Goal: Share content

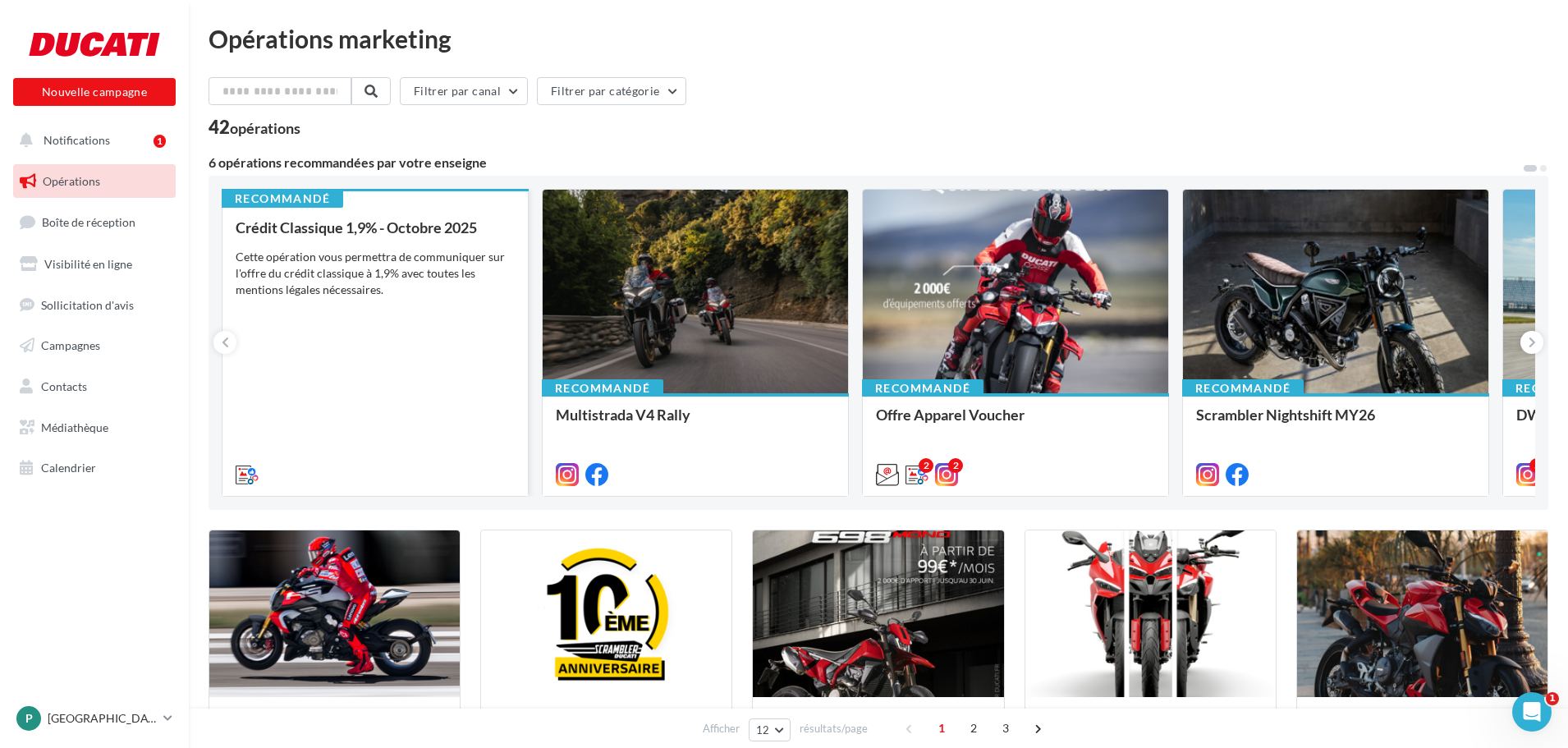
click at [362, 269] on div "Cette opération vous permettra de communiquer sur l'offre du crédit classique à…" at bounding box center [375, 273] width 279 height 49
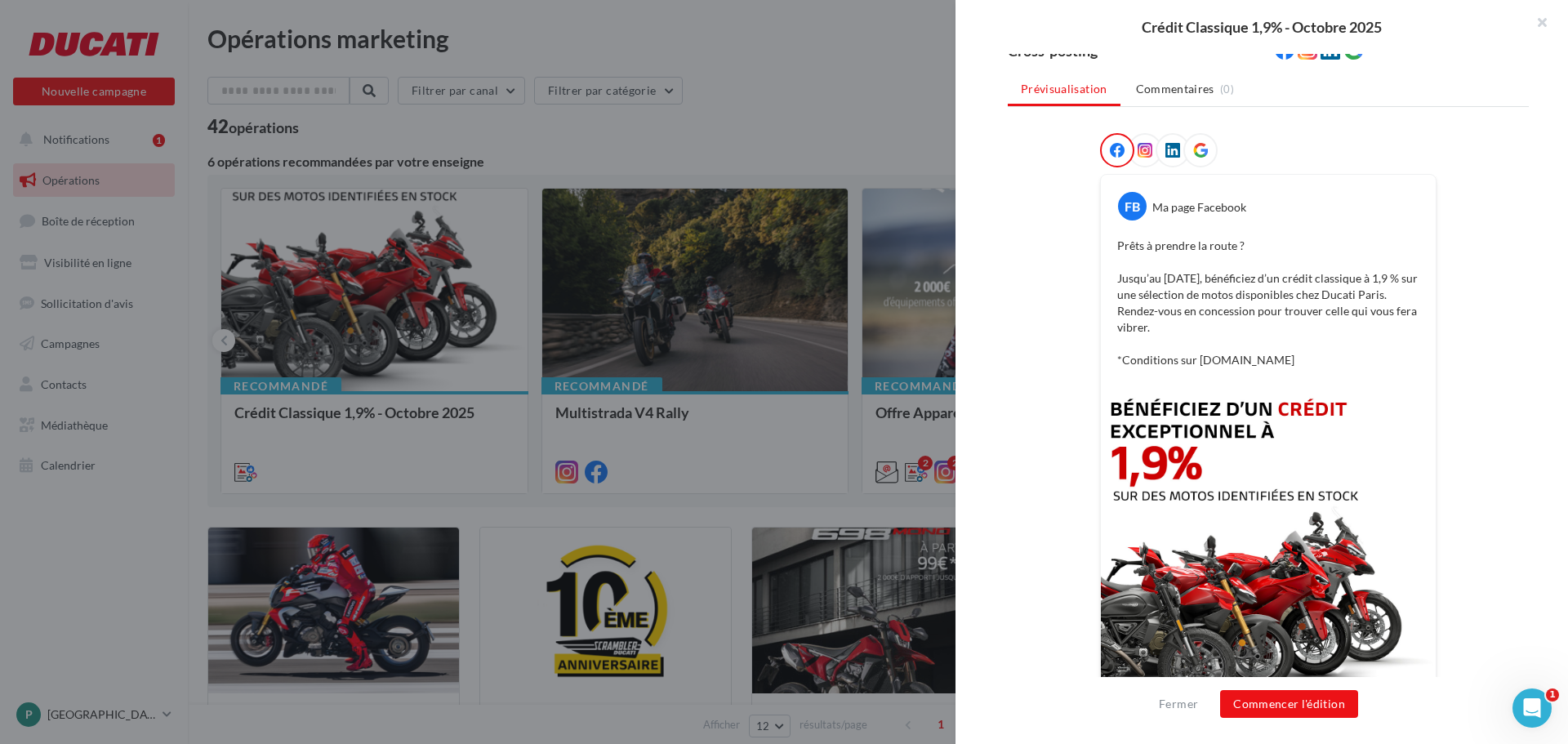
scroll to position [324, 0]
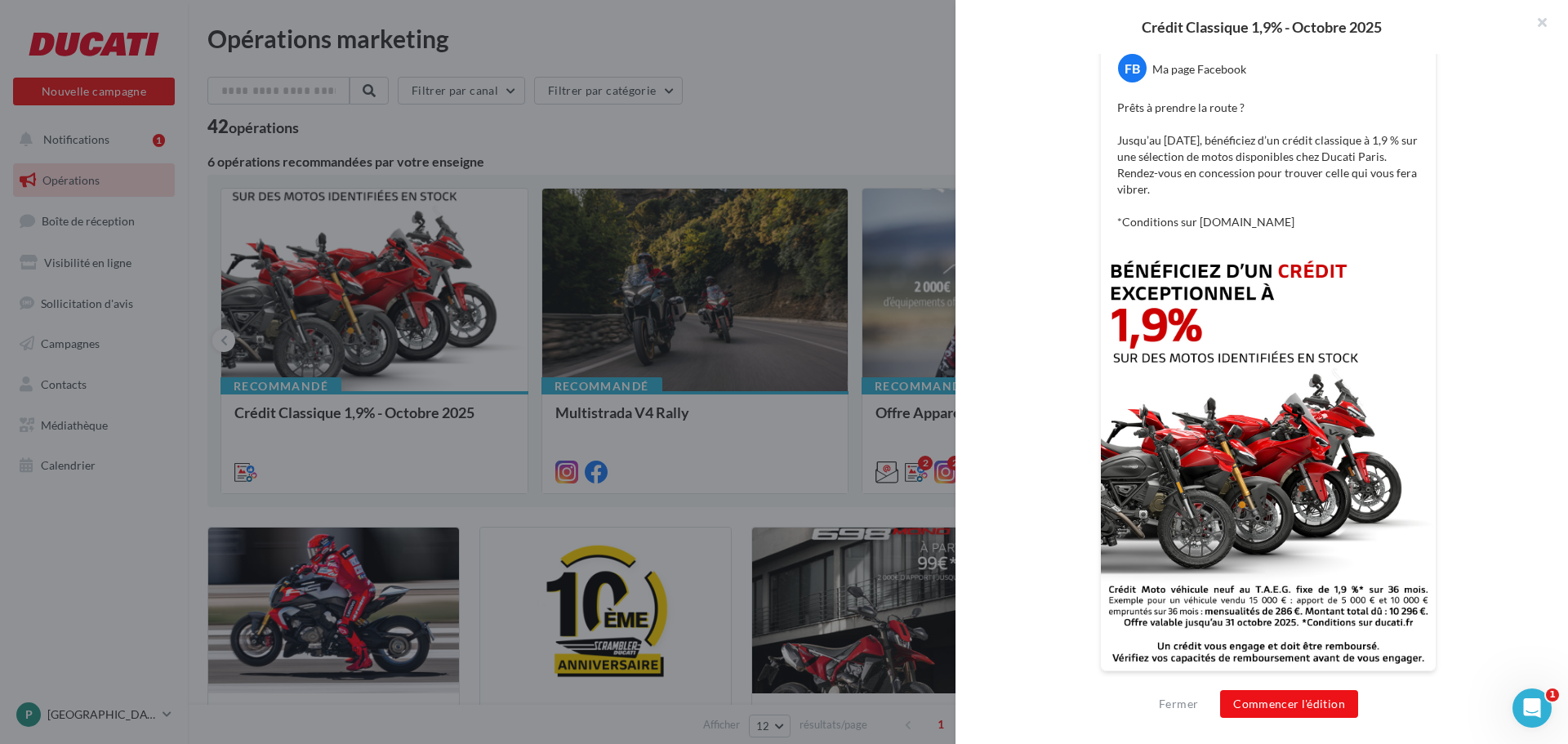
click at [1257, 406] on img at bounding box center [1268, 460] width 335 height 419
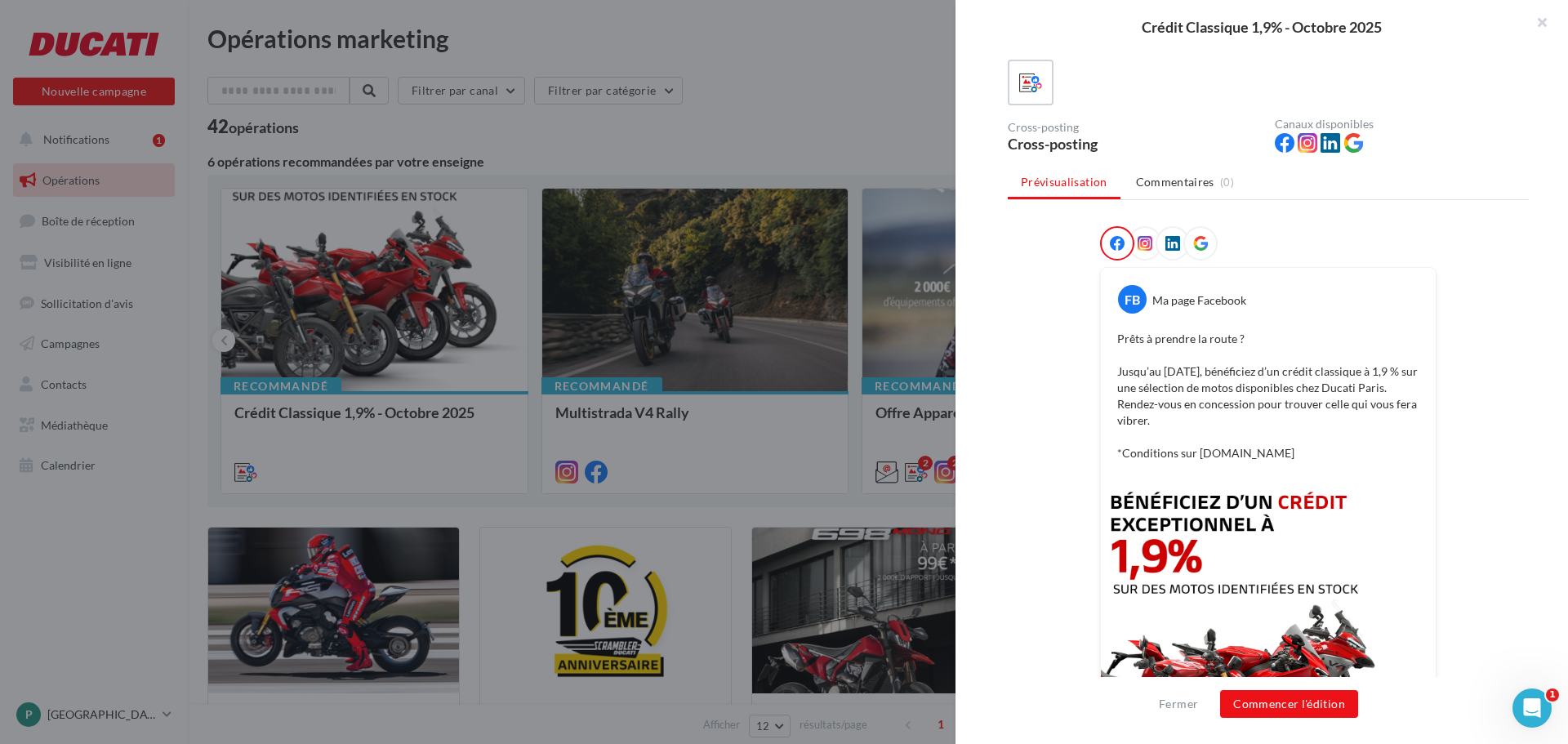
scroll to position [79, 0]
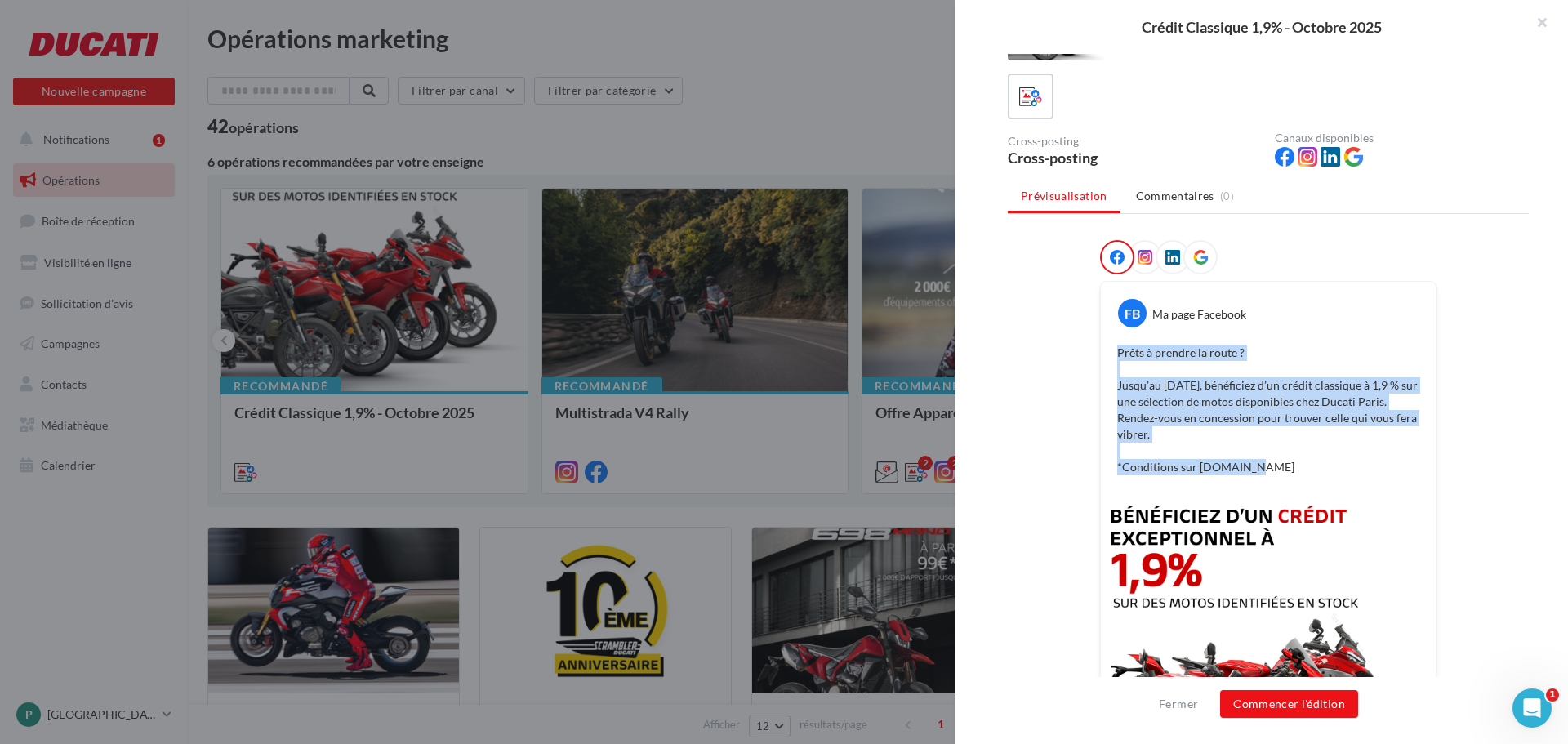
drag, startPoint x: 1116, startPoint y: 351, endPoint x: 1241, endPoint y: 461, distance: 166.5
click at [1241, 461] on p "Prêts à prendre la route ? Jusqu’au 31 octobre, bénéficiez d’un crédit classiqu…" at bounding box center [1268, 410] width 302 height 130
copy p "Prêts à prendre la route ? Jusqu’au 31 octobre, bénéficiez d’un crédit classiqu…"
click at [1357, 427] on p "Prêts à prendre la route ? Jusqu’au 31 octobre, bénéficiez d’un crédit classiqu…" at bounding box center [1268, 410] width 302 height 130
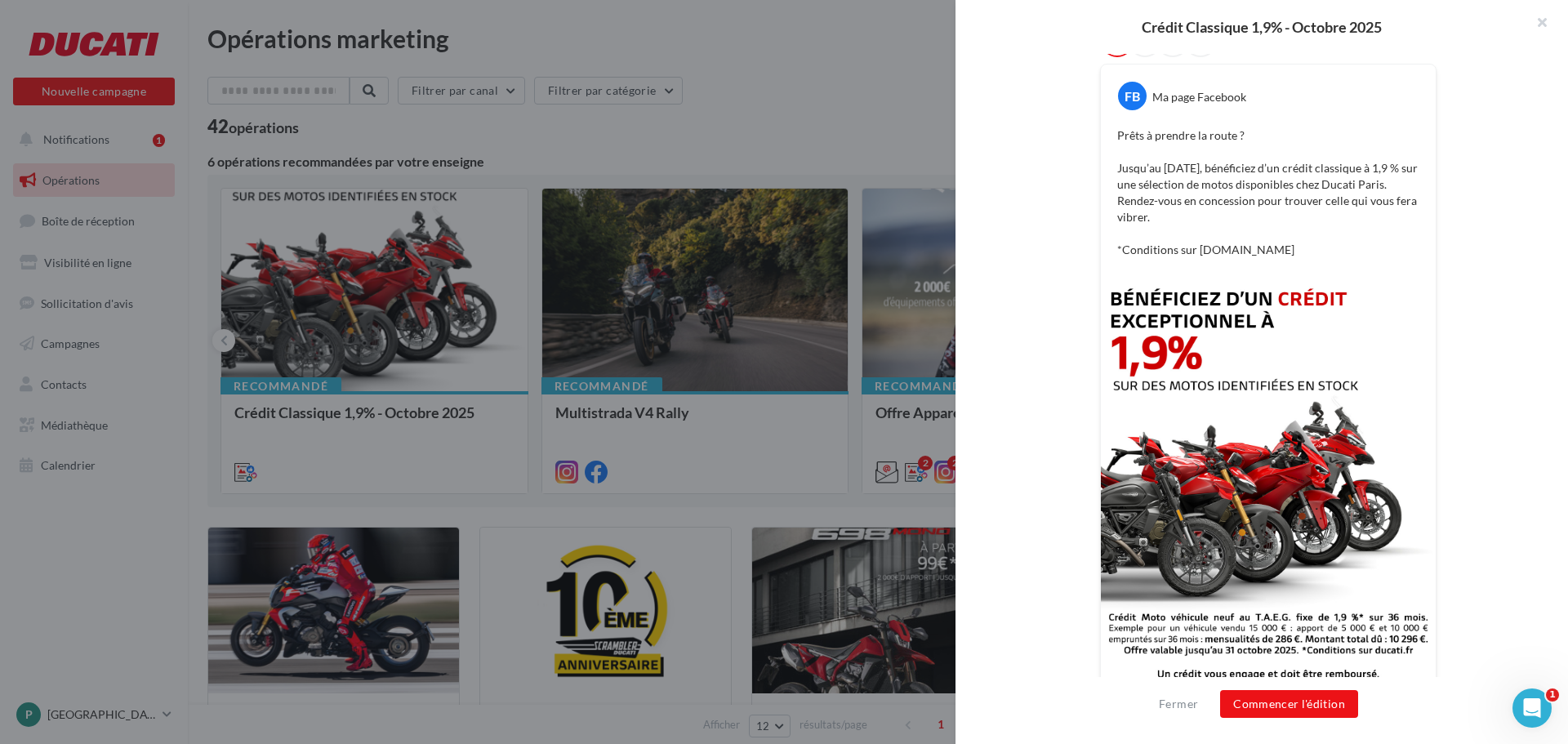
scroll to position [324, 0]
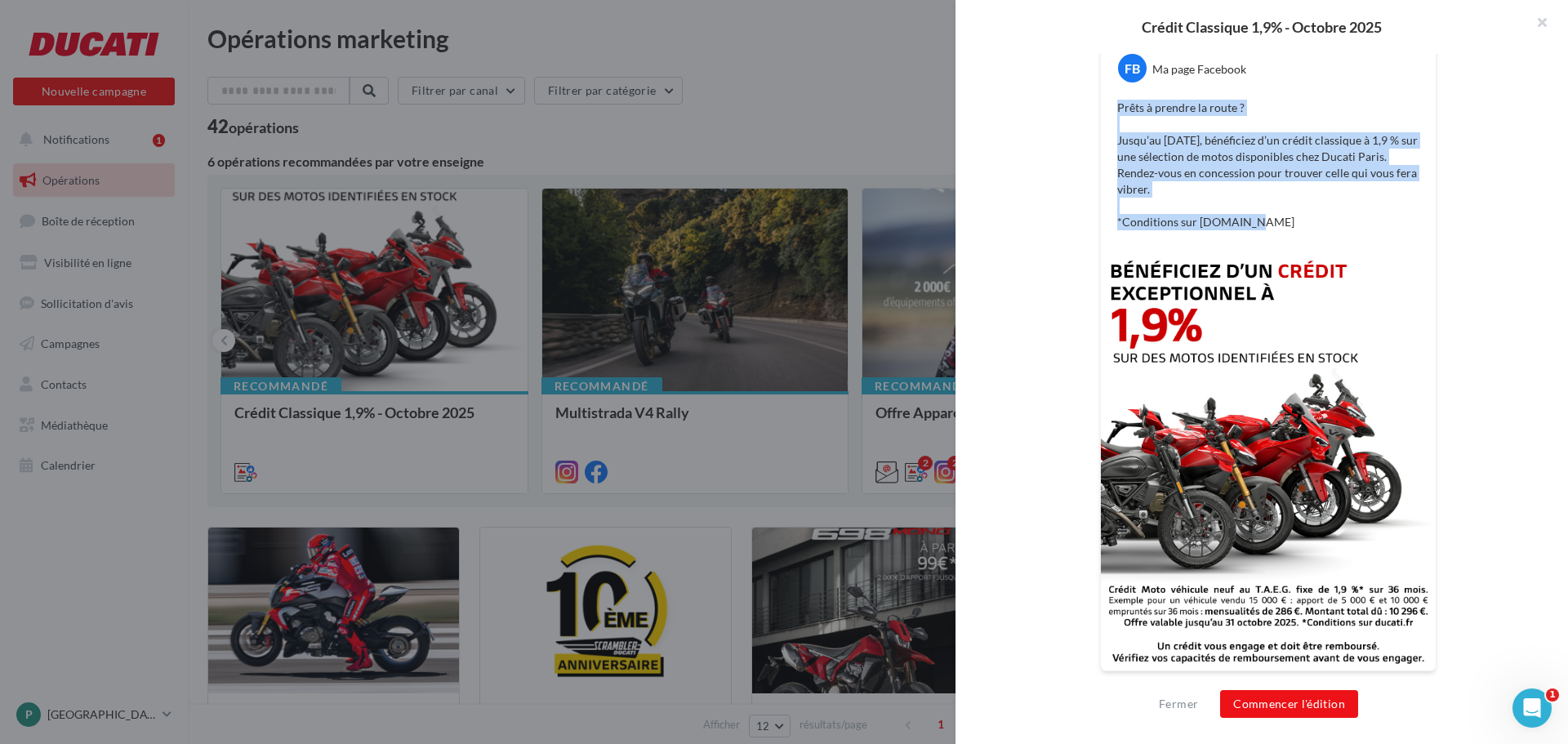
drag, startPoint x: 1112, startPoint y: 107, endPoint x: 1279, endPoint y: 229, distance: 206.8
click at [1279, 229] on div "Prêts à prendre la route ? Jusqu’au 31 octobre, bénéficiez d’un crédit classiqu…" at bounding box center [1268, 165] width 327 height 138
copy p "Prêts à prendre la route ? Jusqu’au 31 octobre, bénéficiez d’un crédit classiqu…"
